Goal: Task Accomplishment & Management: Manage account settings

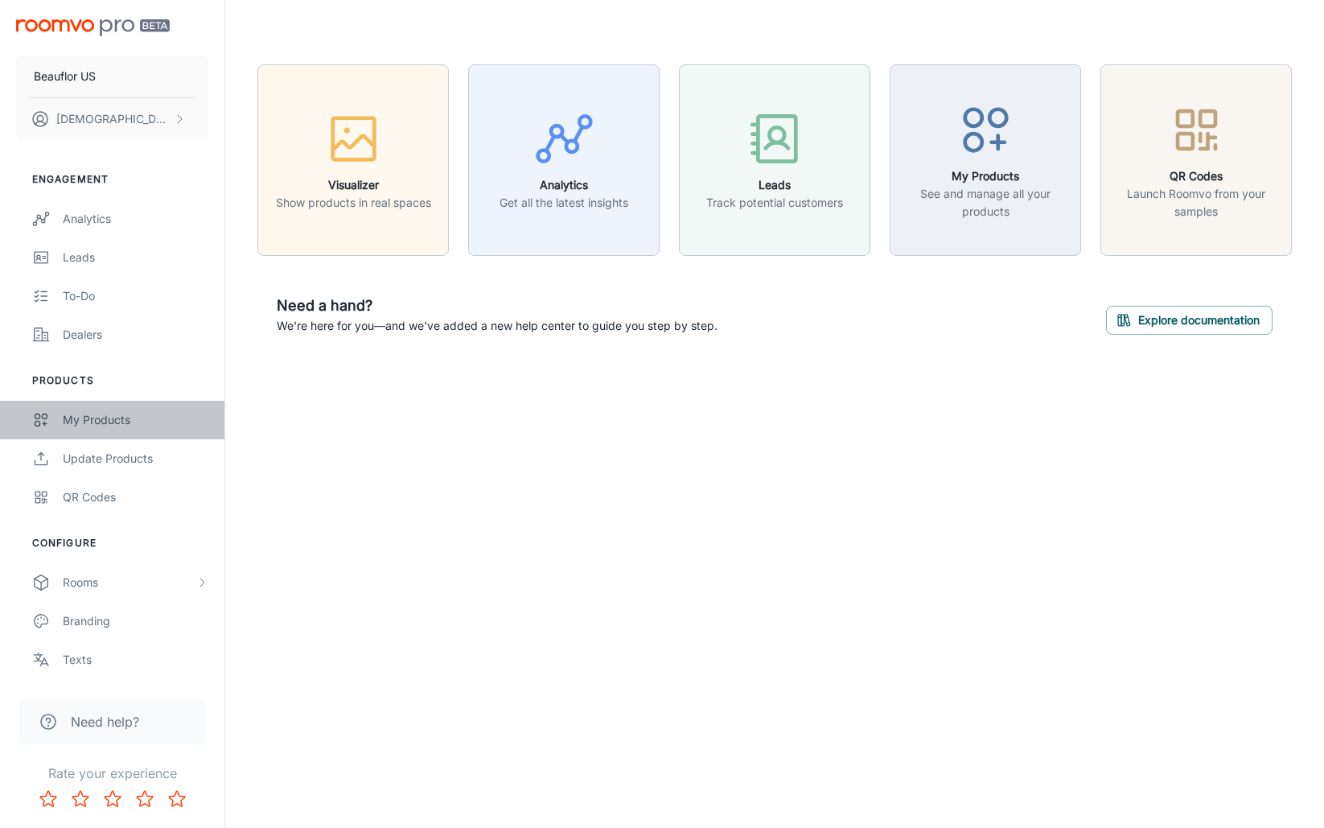
click at [107, 425] on div "My Products" at bounding box center [136, 420] width 146 height 18
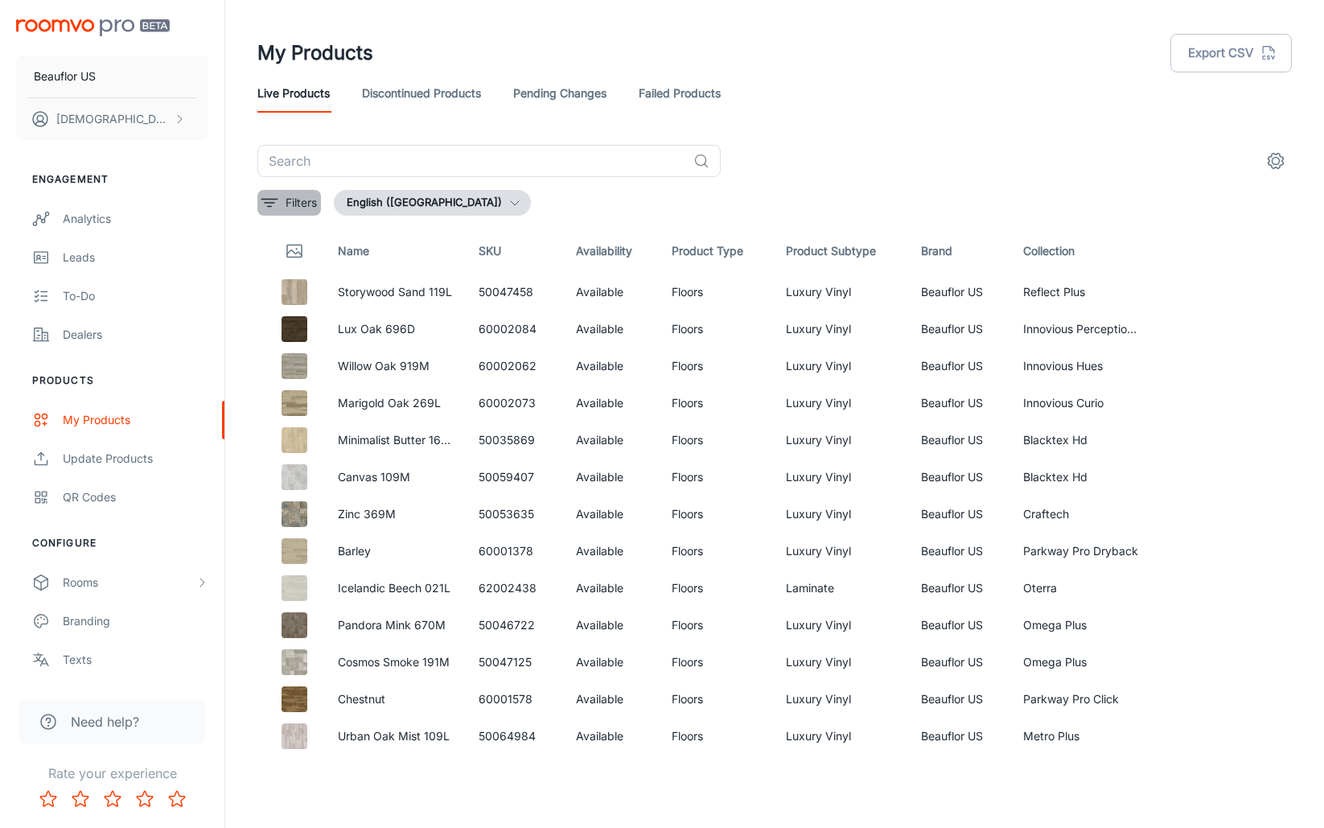
click at [271, 208] on icon "filter" at bounding box center [269, 202] width 19 height 19
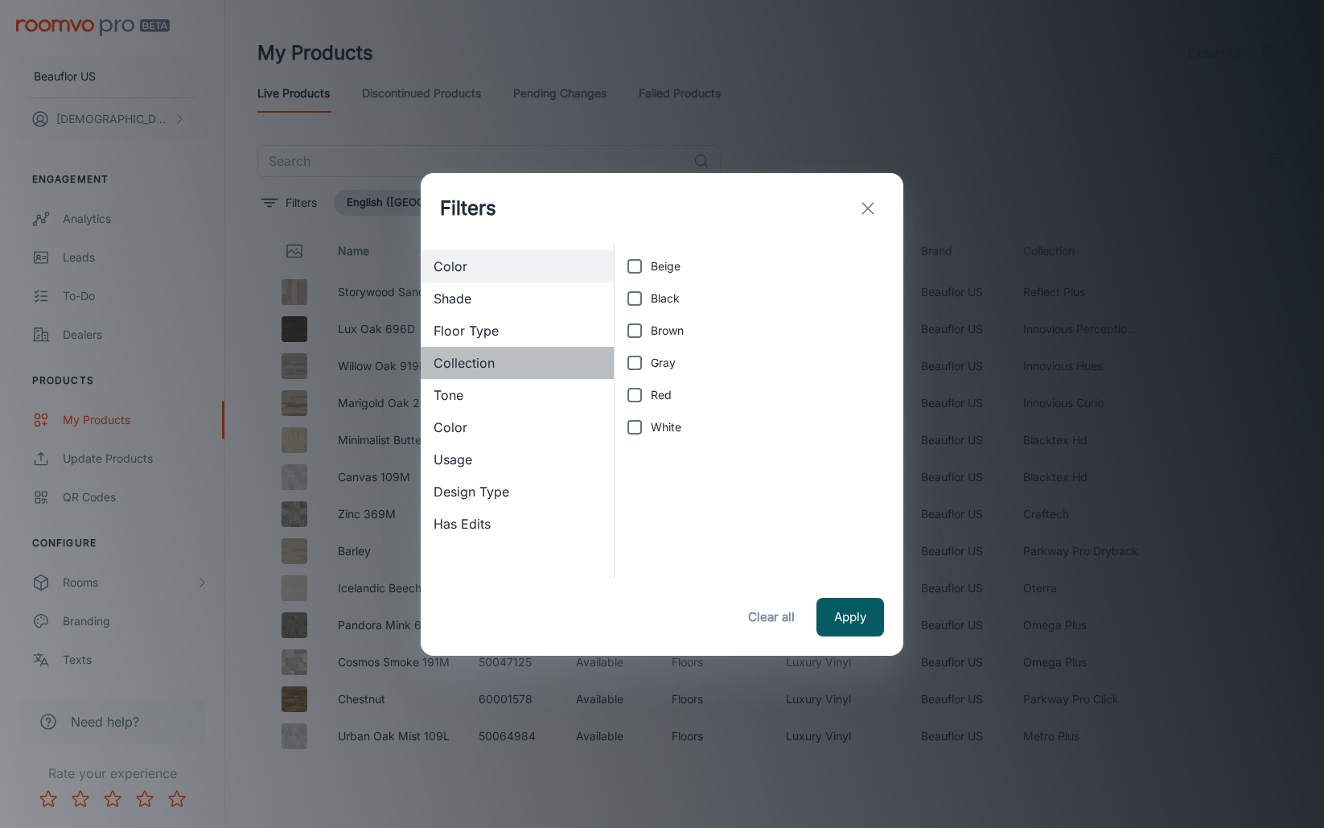
click at [464, 357] on span "Collection" at bounding box center [517, 362] width 167 height 19
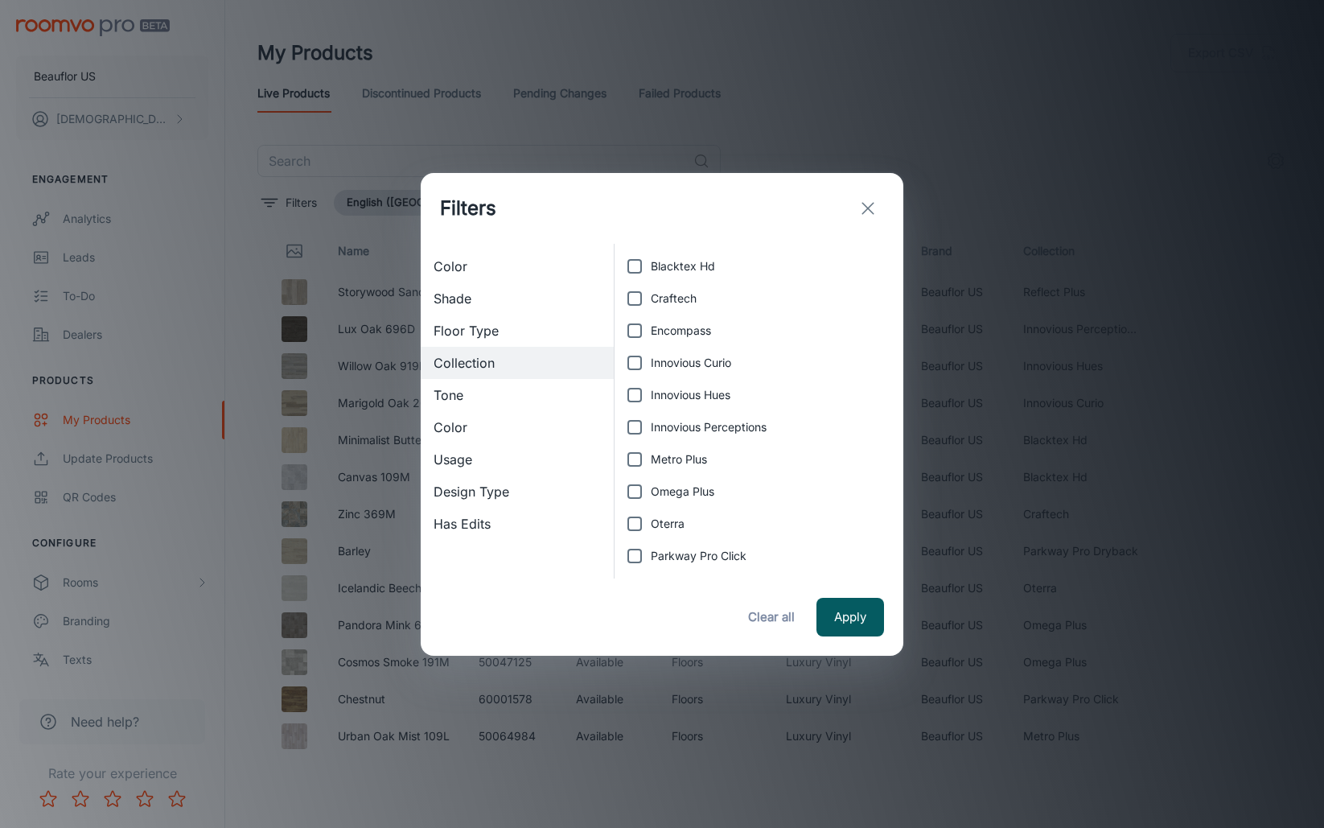
click at [636, 330] on input "Encompass" at bounding box center [635, 331] width 32 height 32
checkbox input "true"
click at [856, 615] on button "Apply" at bounding box center [850, 617] width 68 height 39
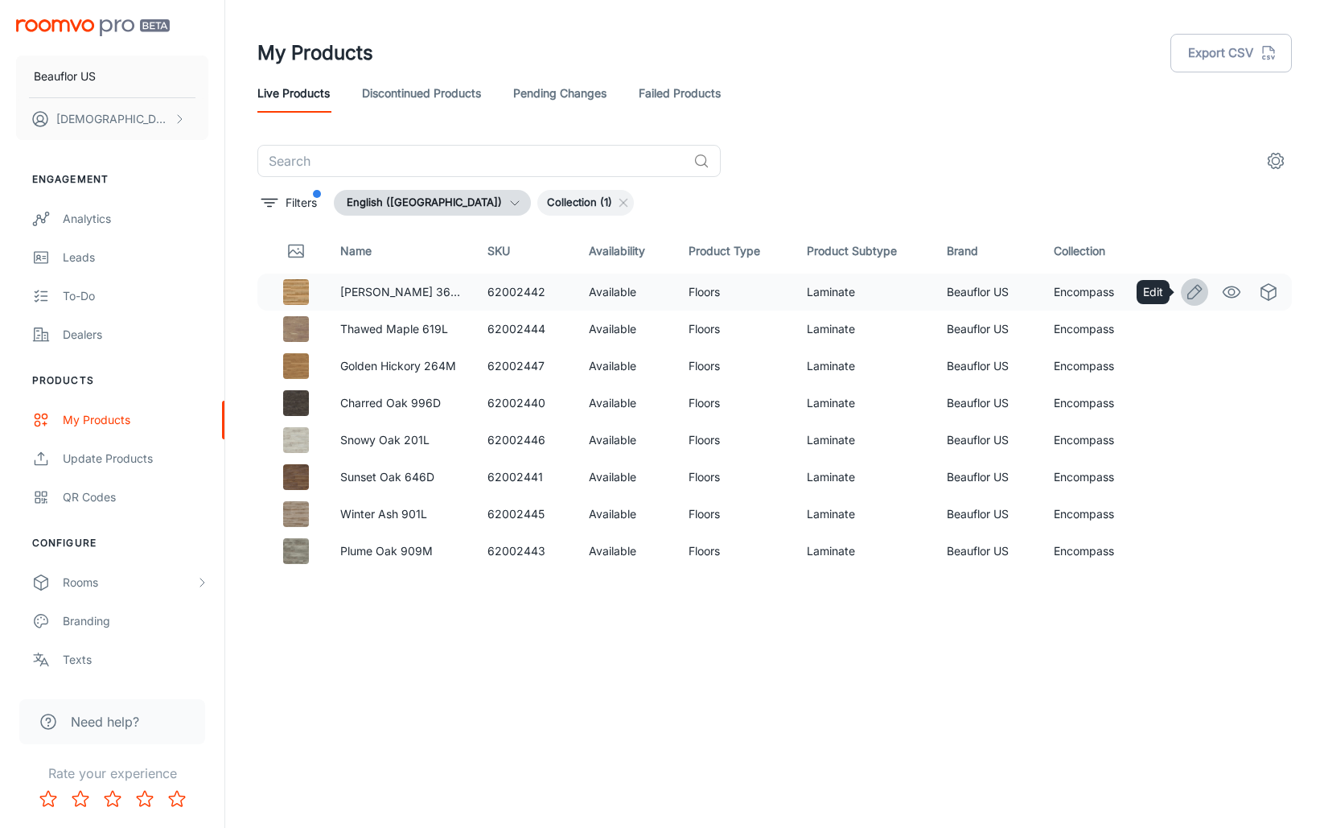
click at [1195, 290] on icon "Edit" at bounding box center [1194, 291] width 19 height 19
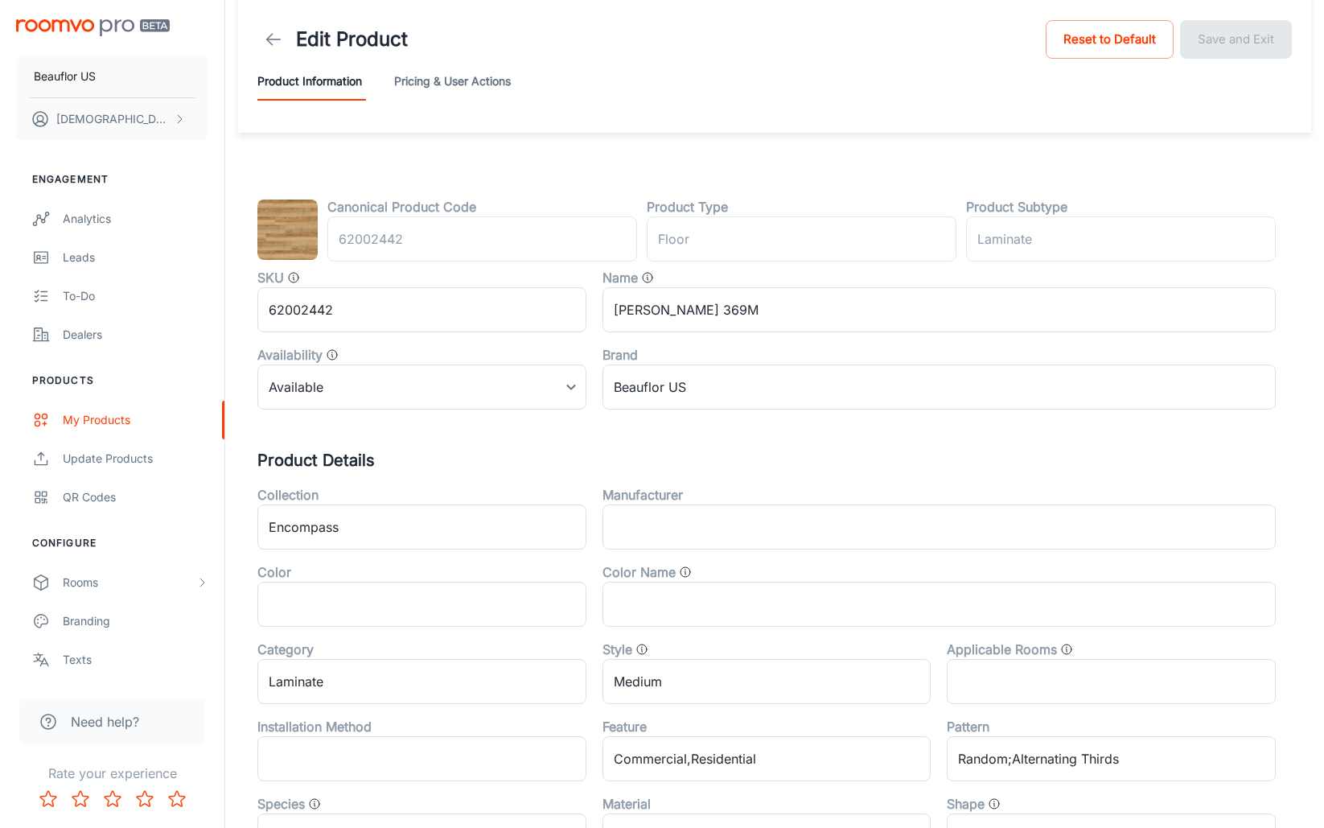
scroll to position [16, 0]
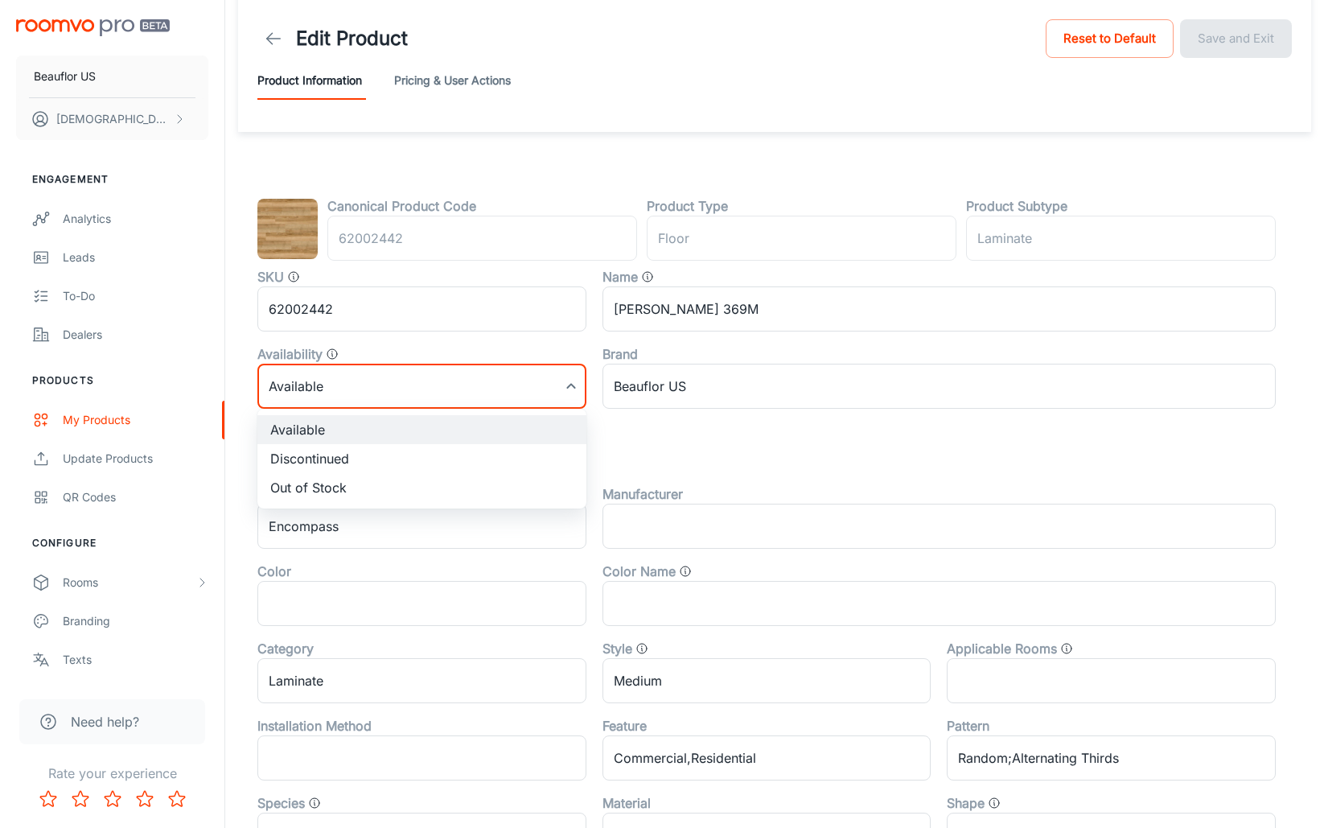
click at [567, 387] on body "Beauflor US [PERSON_NAME] Engagement Analytics Leads To-do Dealers Products My …" at bounding box center [662, 398] width 1324 height 828
click at [454, 460] on li "Discontinued" at bounding box center [421, 458] width 329 height 29
type input "1"
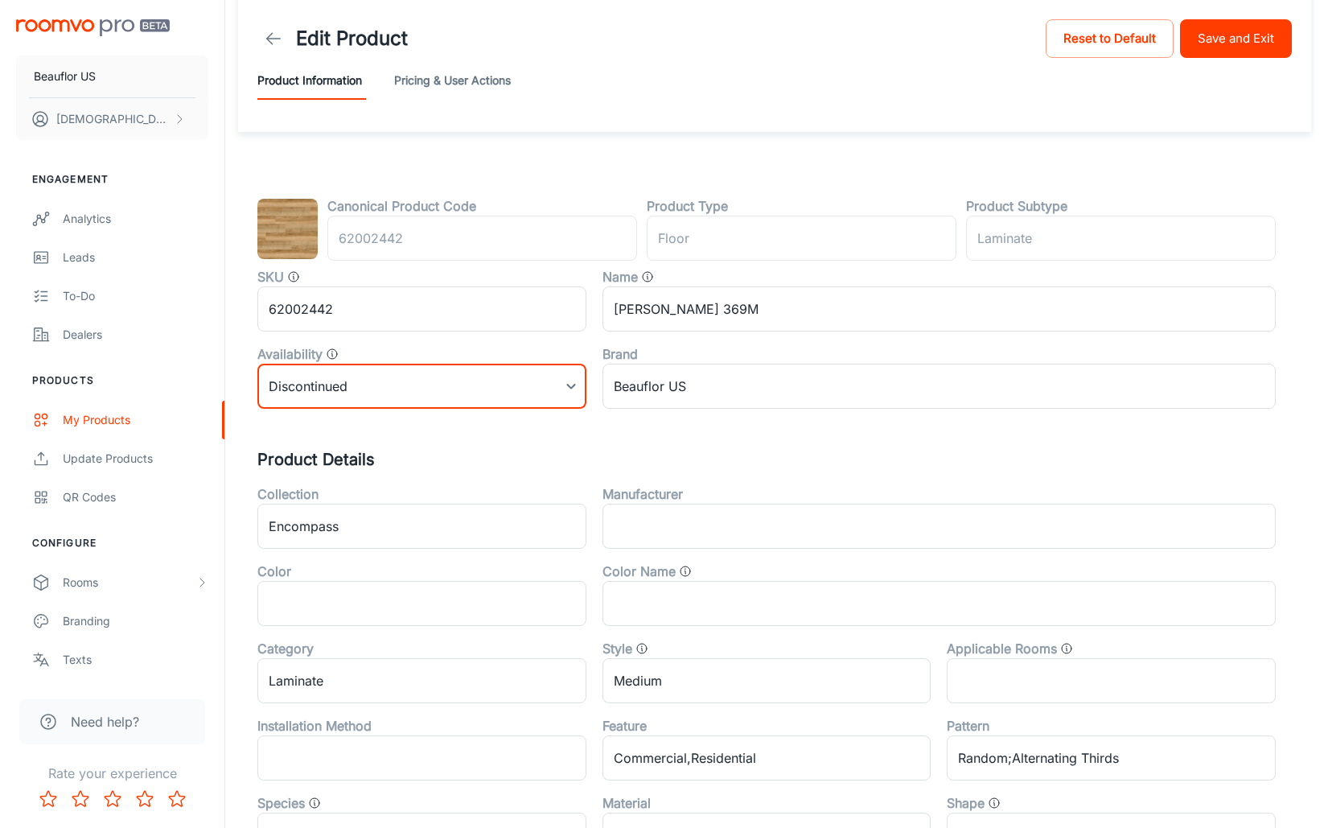
click at [1251, 42] on button "Save and Exit" at bounding box center [1236, 38] width 112 height 39
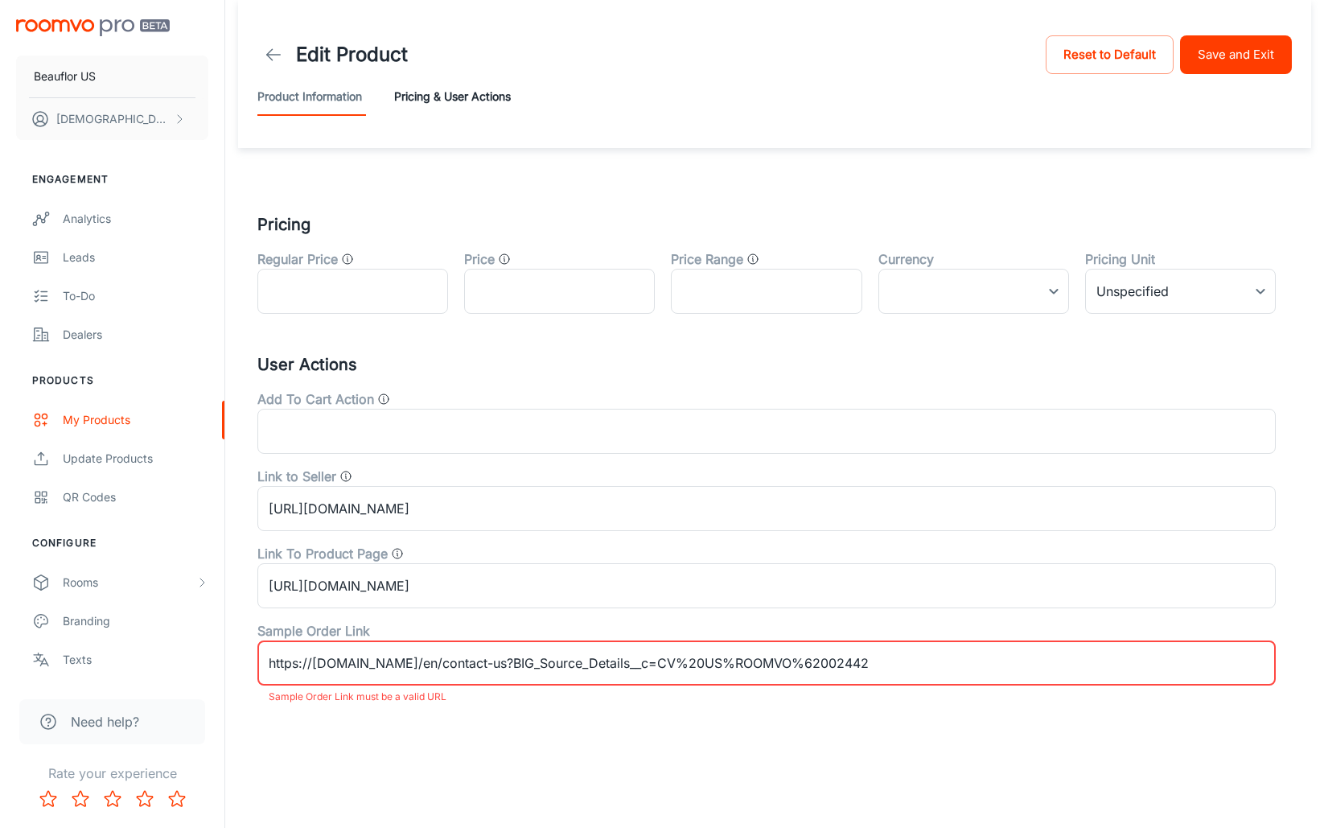
scroll to position [0, 0]
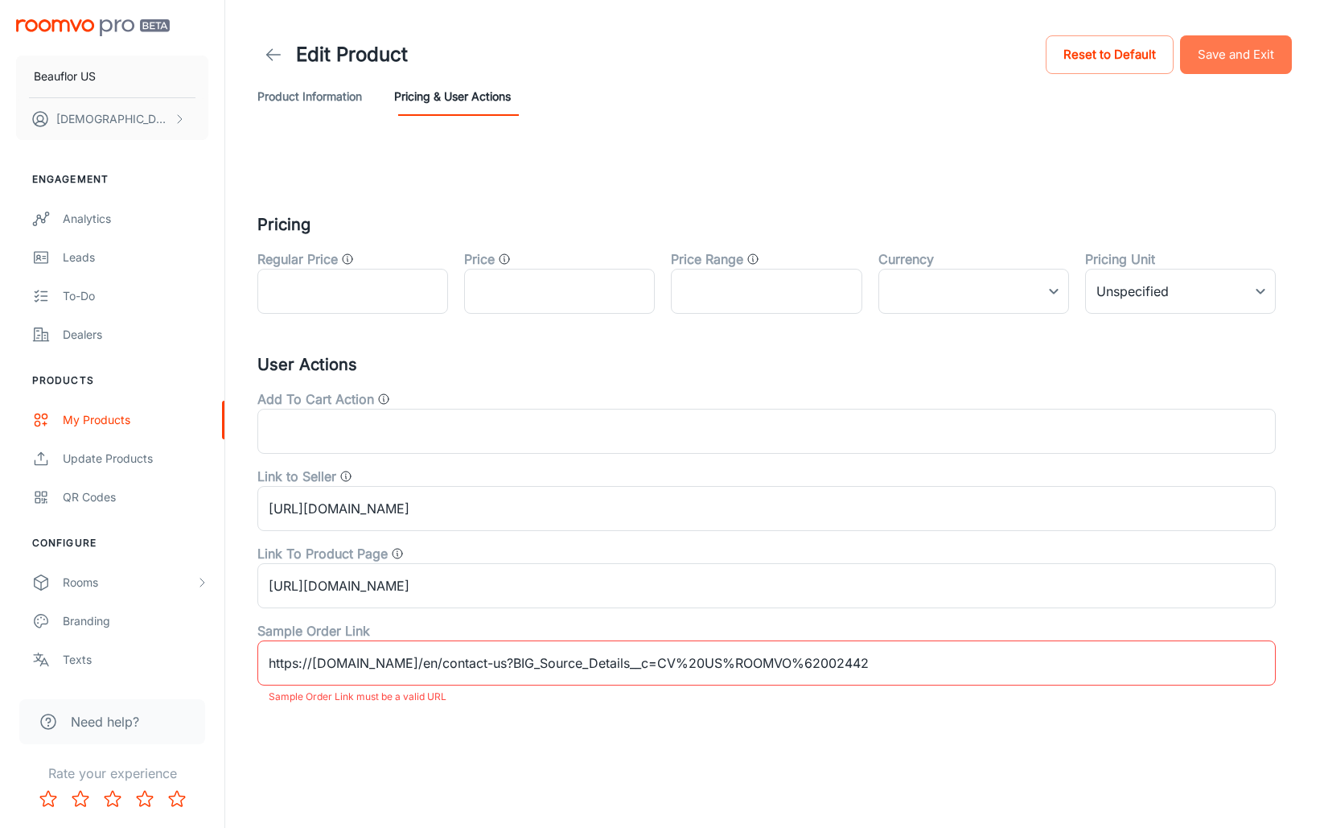
click at [1203, 61] on button "Save and Exit" at bounding box center [1236, 54] width 112 height 39
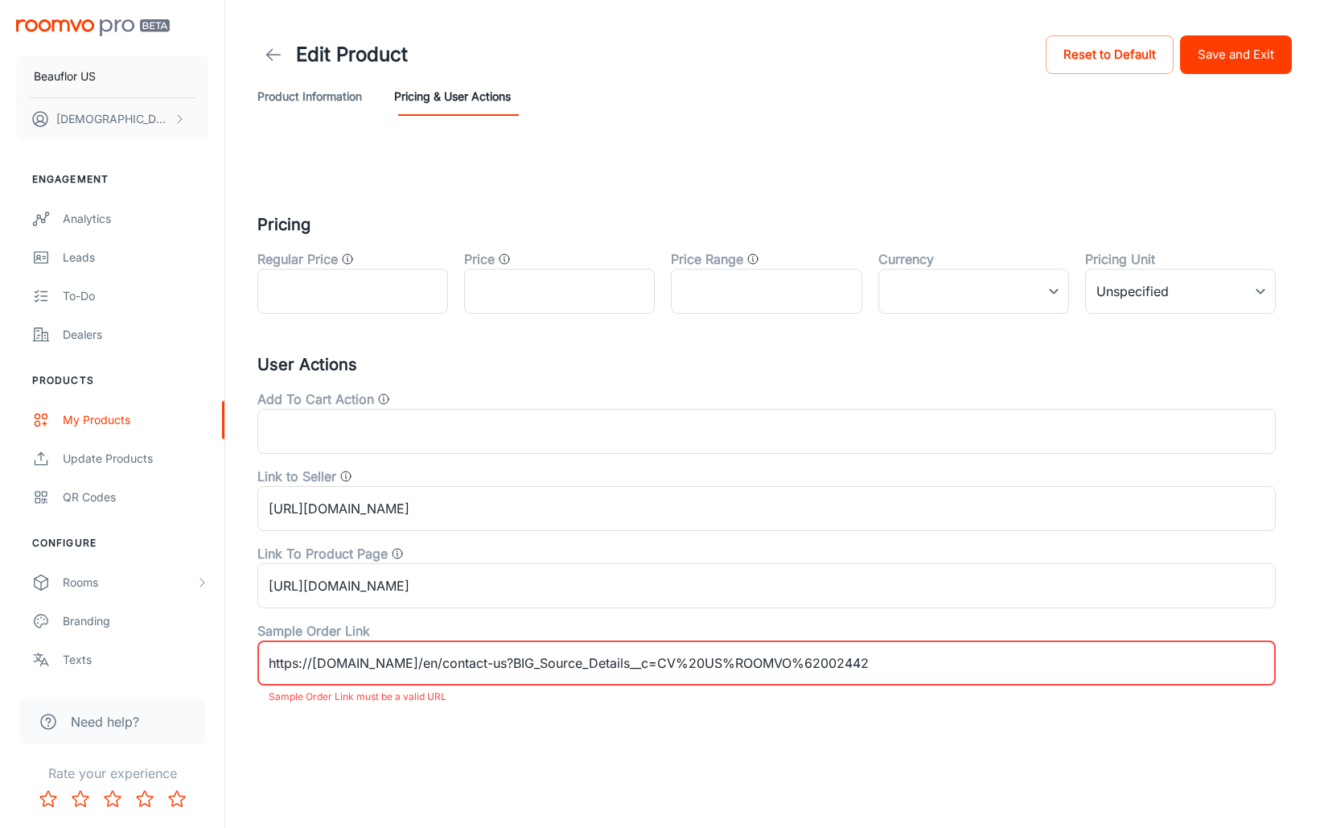
click at [506, 661] on input "https://[DOMAIN_NAME]/en/contact-us?BIG_Source_Details__c=CV%20US%ROOMVO%620024…" at bounding box center [766, 662] width 1018 height 45
type input "[URL][DOMAIN_NAME]"
click at [1225, 47] on button "Save and Exit" at bounding box center [1236, 54] width 112 height 39
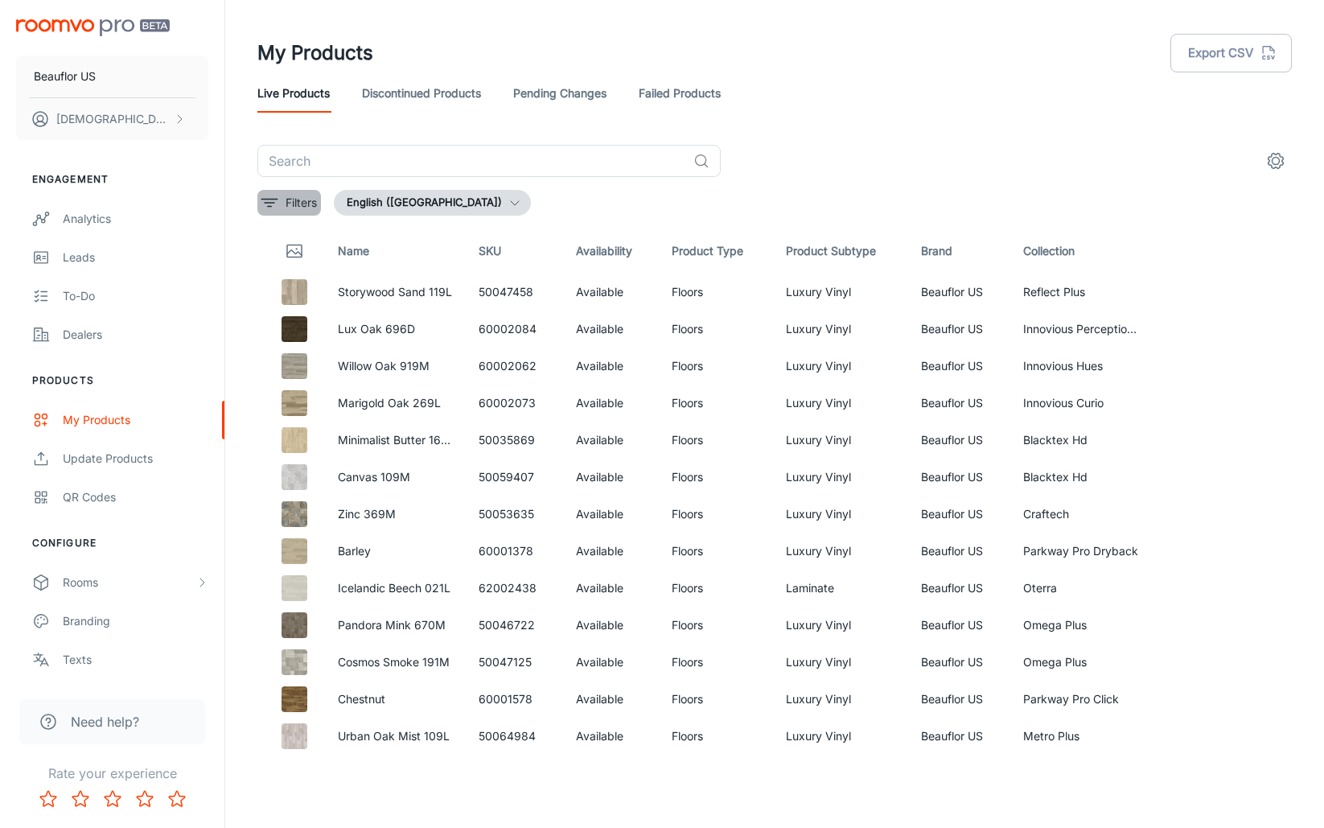
click at [277, 200] on icon "filter" at bounding box center [269, 202] width 19 height 19
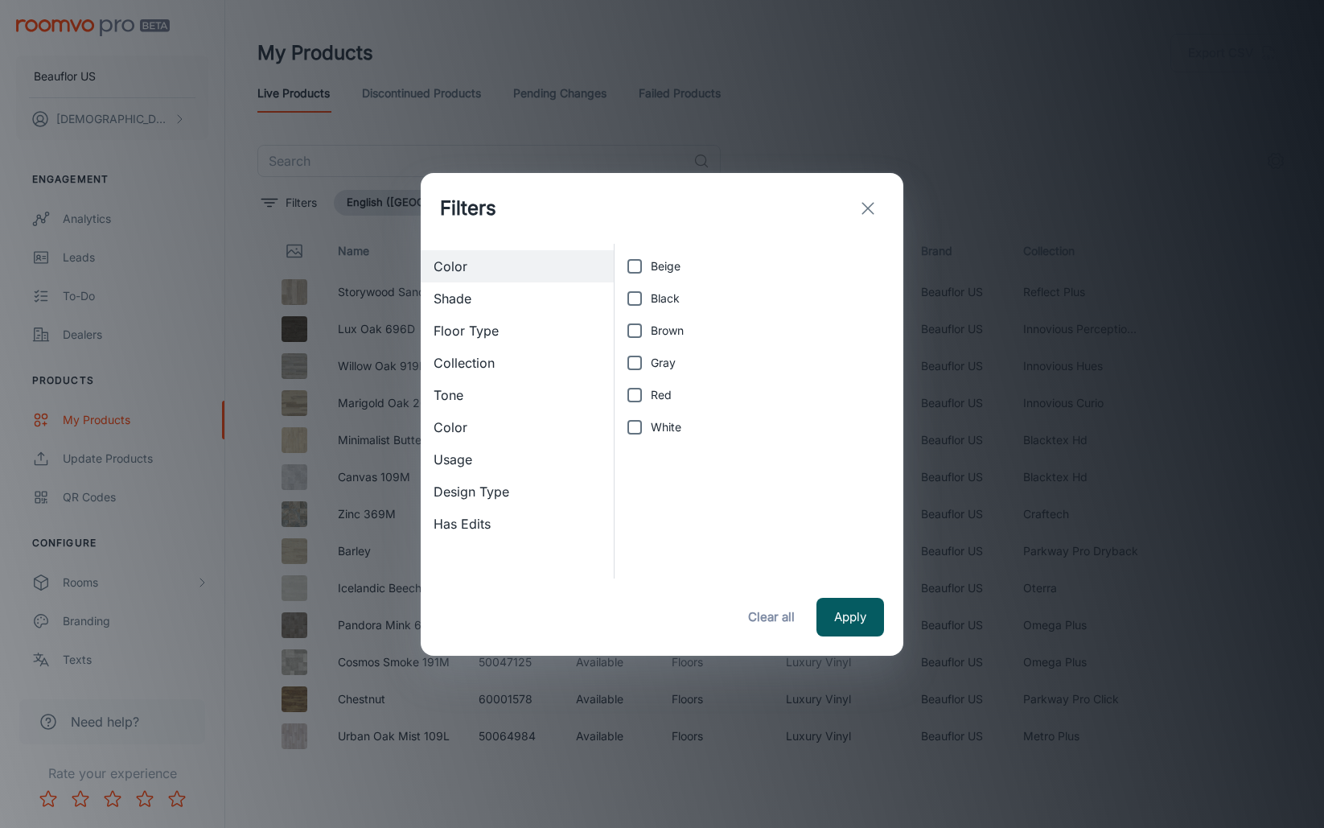
click at [868, 207] on line "exit" at bounding box center [867, 208] width 11 height 11
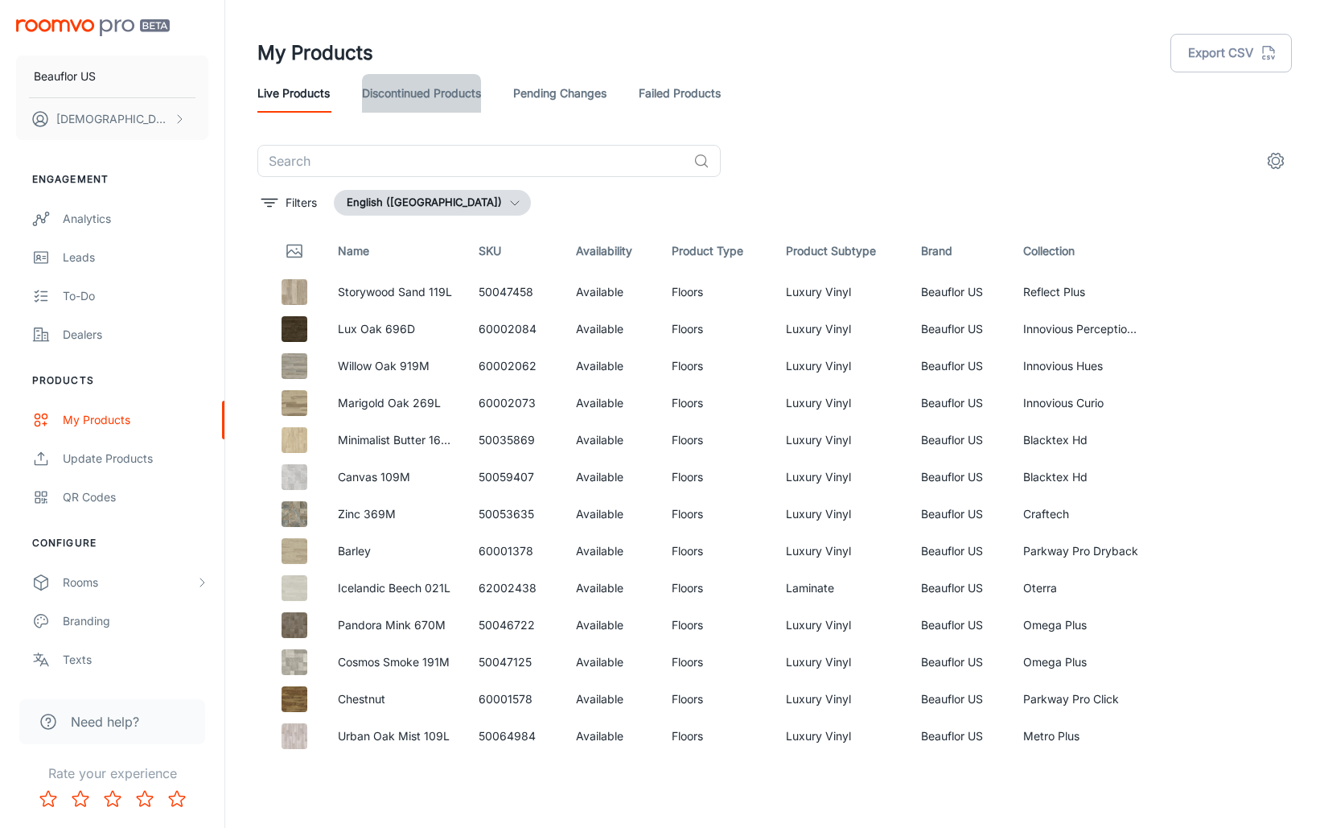
click at [464, 96] on link "Discontinued Products" at bounding box center [421, 93] width 119 height 39
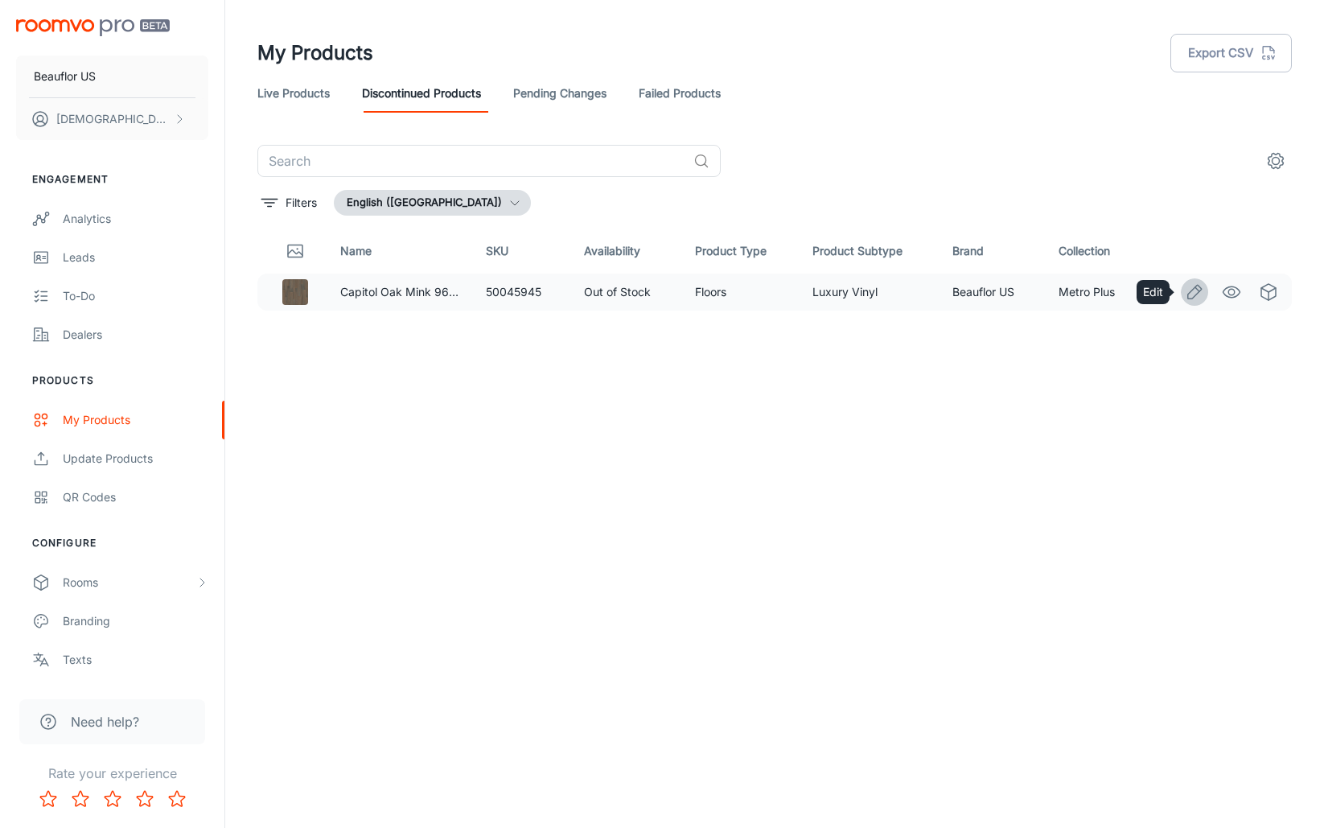
click at [1196, 292] on icon "Edit" at bounding box center [1194, 291] width 19 height 19
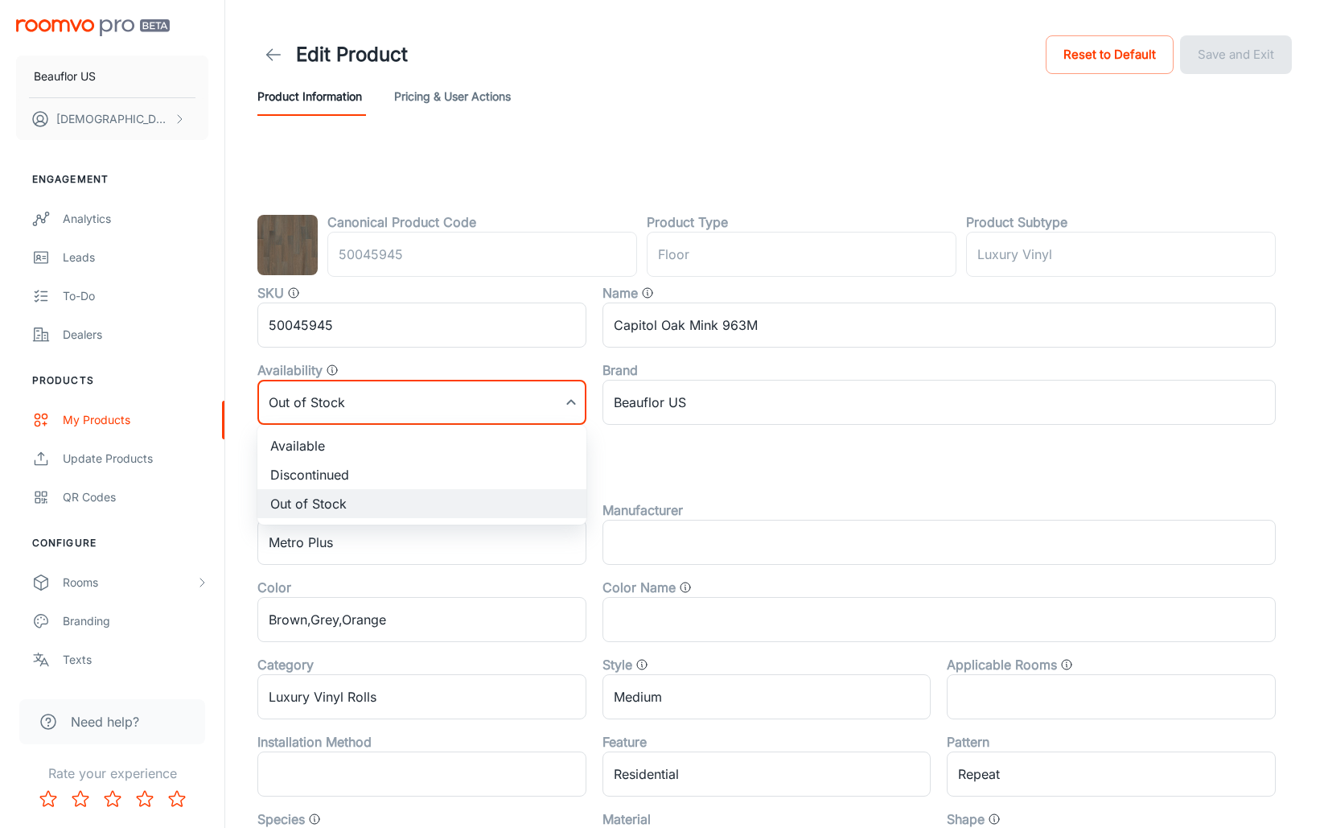
click at [491, 411] on body "Beauflor US [PERSON_NAME] Engagement Analytics Leads To-do Dealers Products My …" at bounding box center [662, 414] width 1324 height 828
click at [437, 449] on li "Available" at bounding box center [421, 445] width 329 height 29
type input "0"
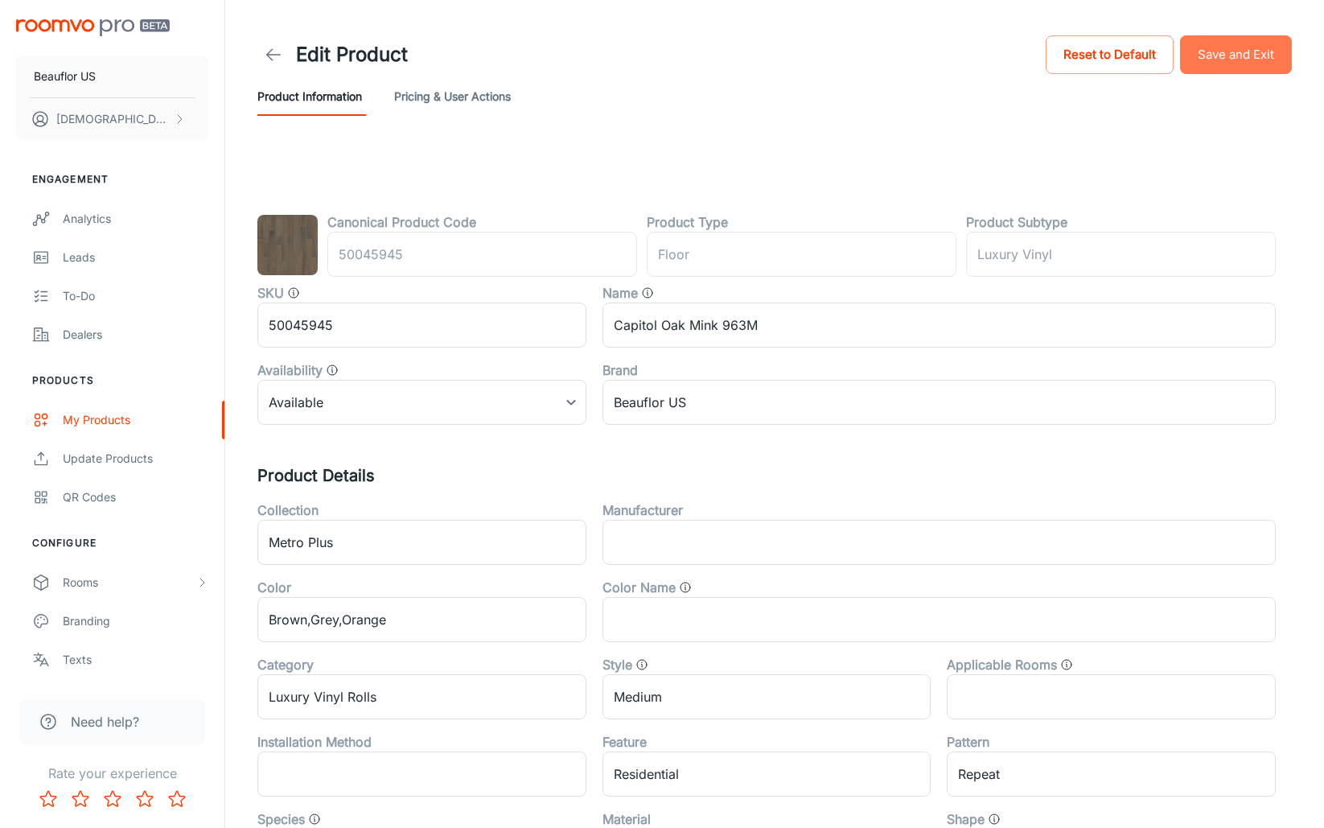
click at [1241, 60] on button "Save and Exit" at bounding box center [1236, 54] width 112 height 39
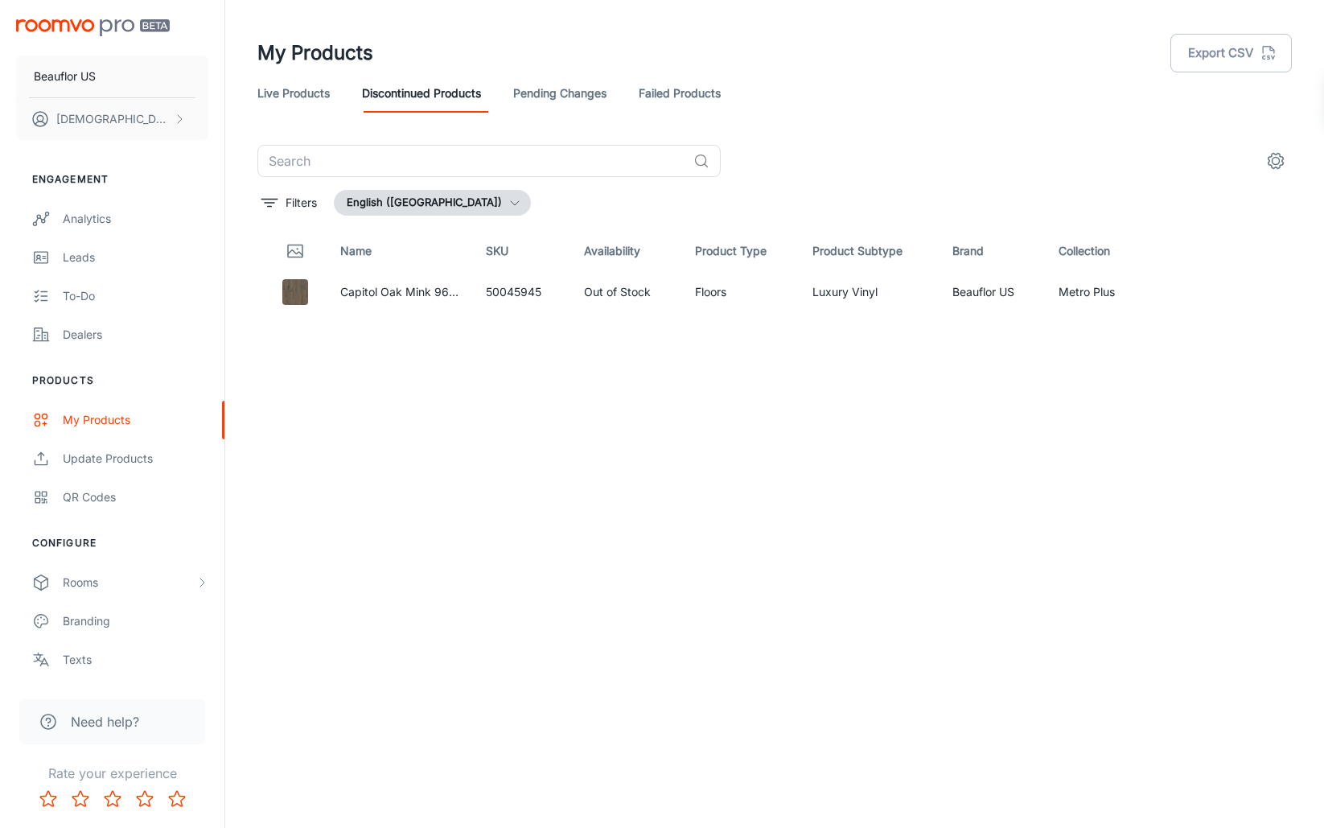
click at [298, 98] on link "Live Products" at bounding box center [293, 93] width 72 height 39
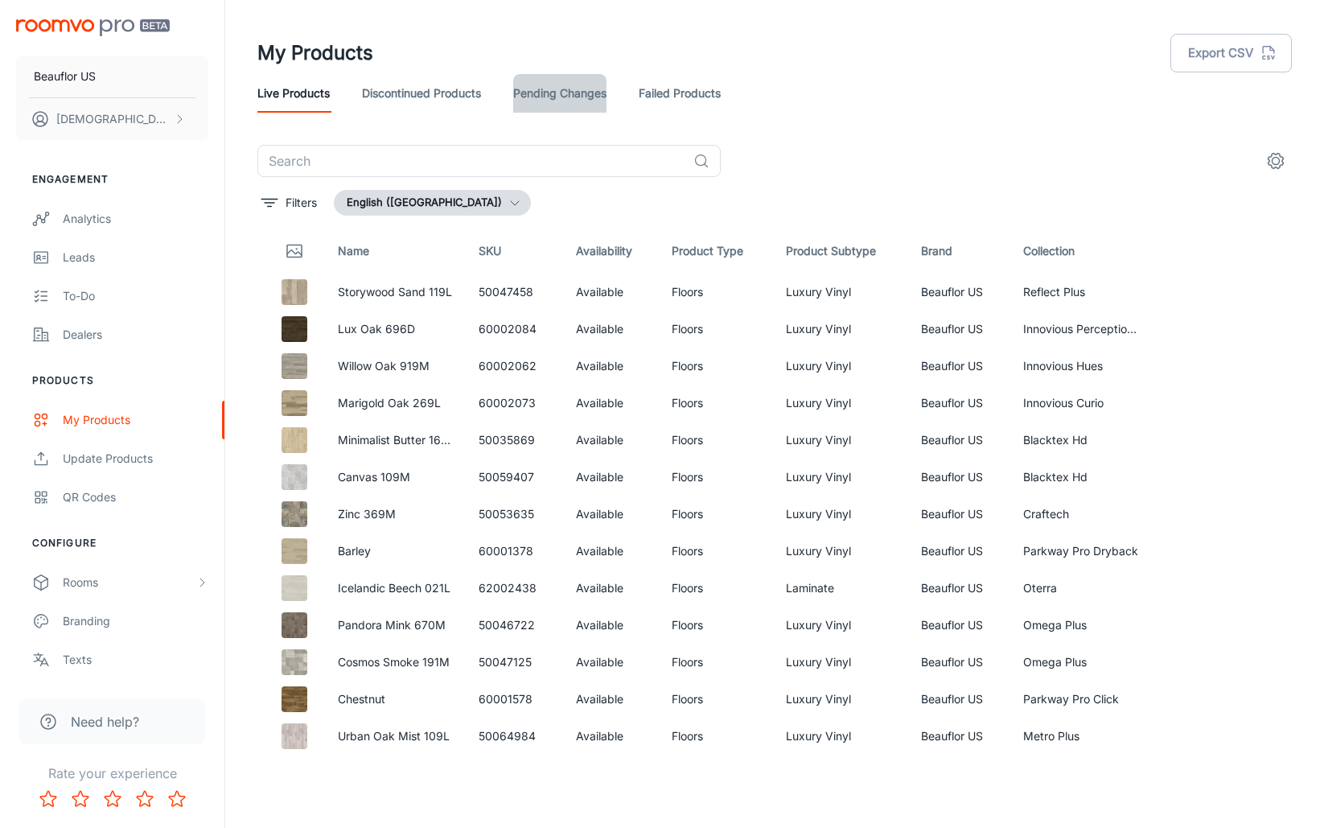
click at [598, 97] on link "Pending Changes" at bounding box center [559, 93] width 93 height 39
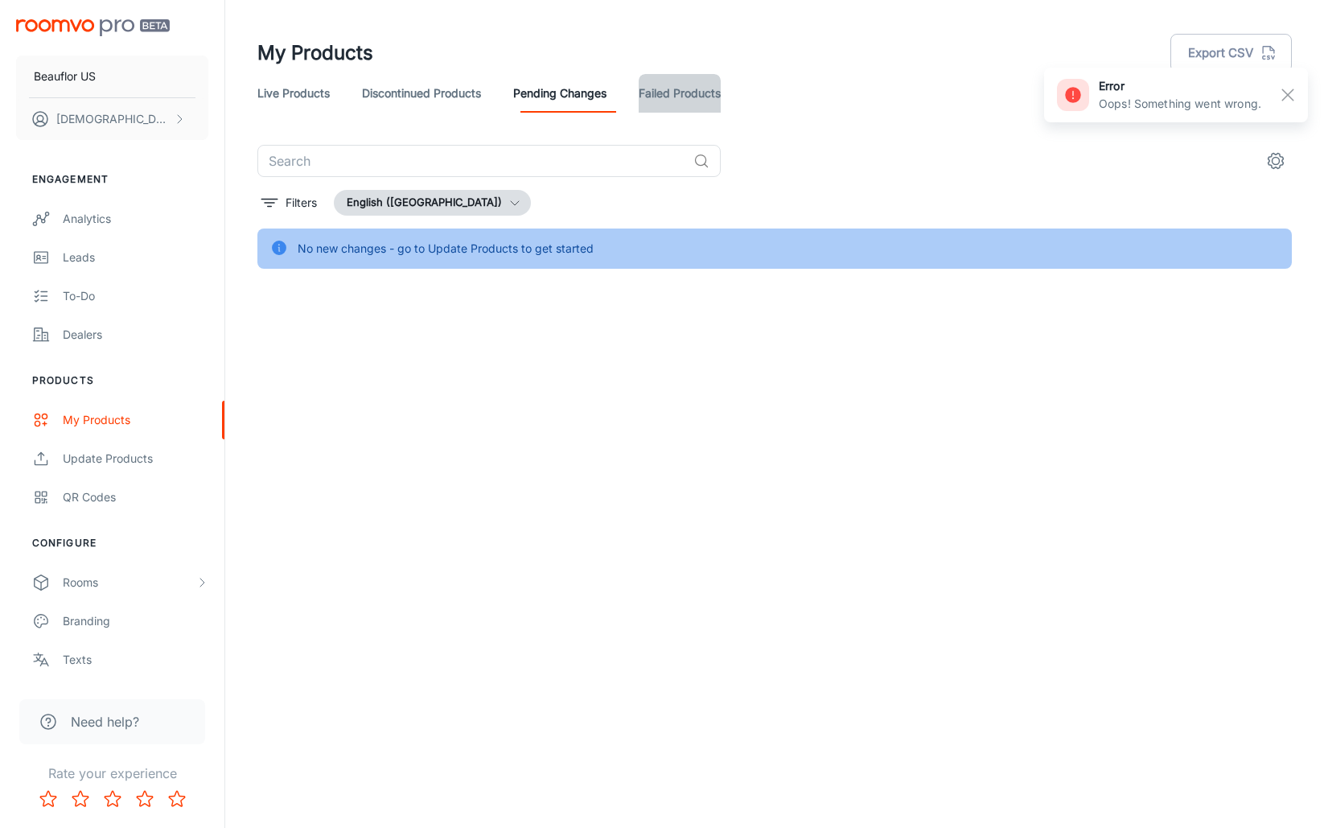
click at [706, 85] on link "Failed Products" at bounding box center [680, 93] width 82 height 39
click at [306, 101] on link "Live Products" at bounding box center [293, 93] width 72 height 39
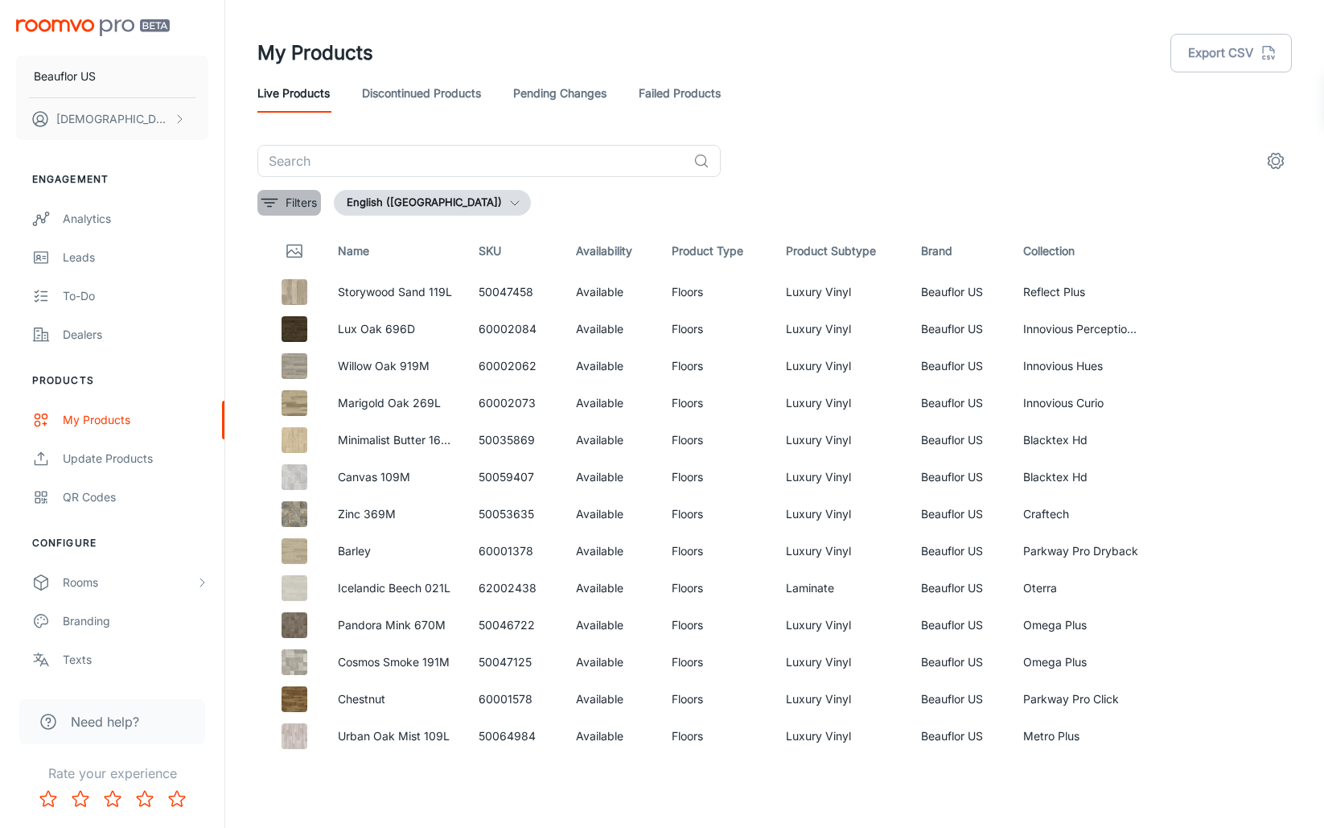
click at [273, 207] on icon "filter" at bounding box center [269, 202] width 19 height 19
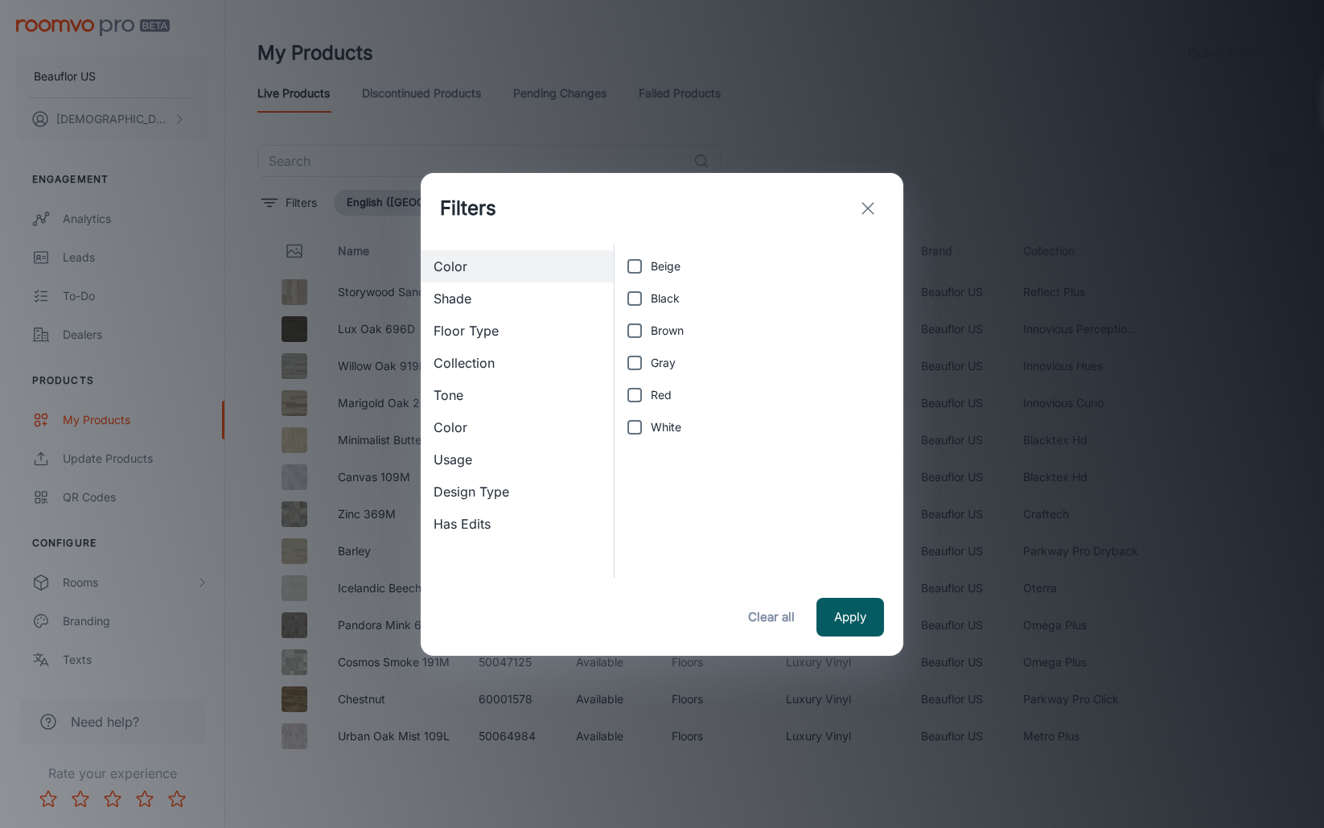
click at [446, 364] on span "Collection" at bounding box center [517, 362] width 167 height 19
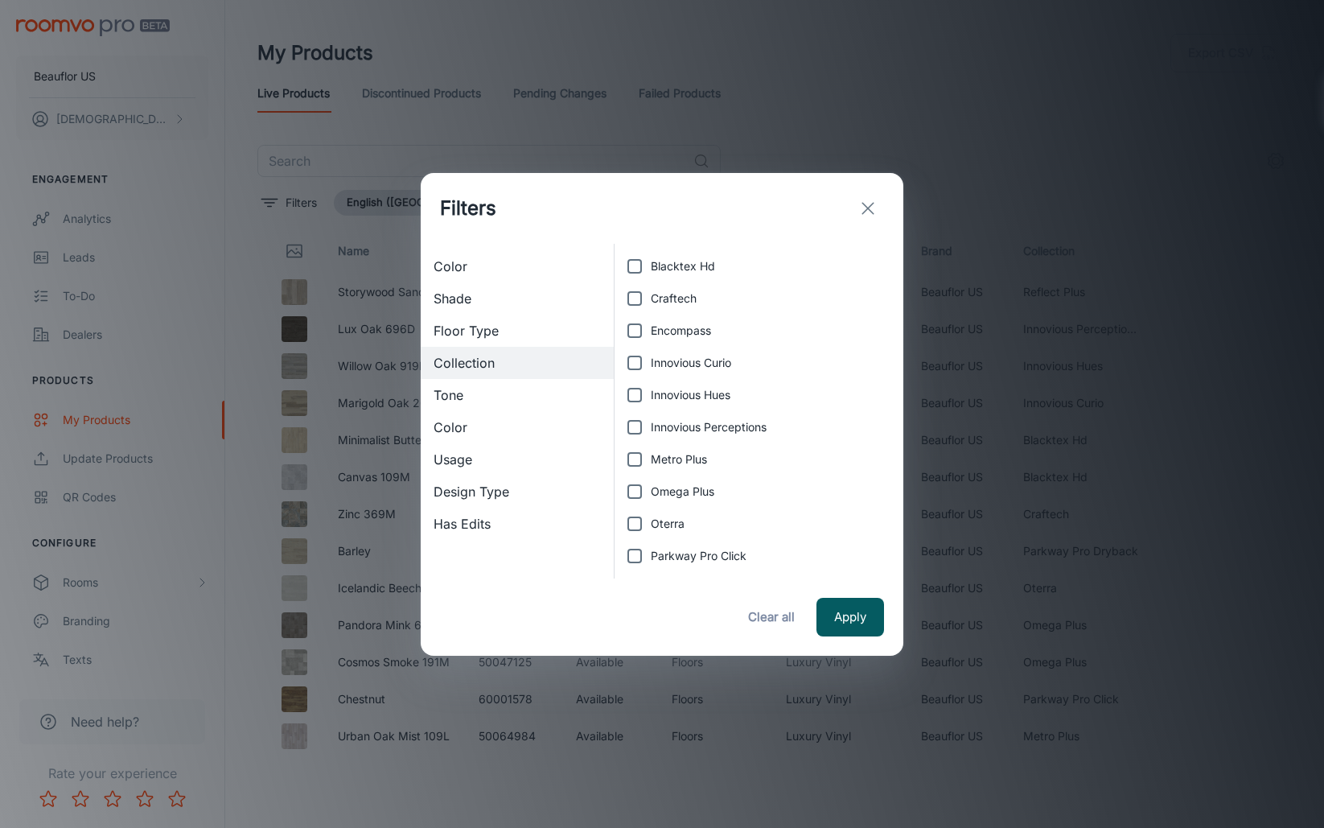
click at [636, 325] on input "Encompass" at bounding box center [635, 331] width 32 height 32
checkbox input "true"
click at [845, 617] on button "Apply" at bounding box center [850, 617] width 68 height 39
